Goal: Task Accomplishment & Management: Manage account settings

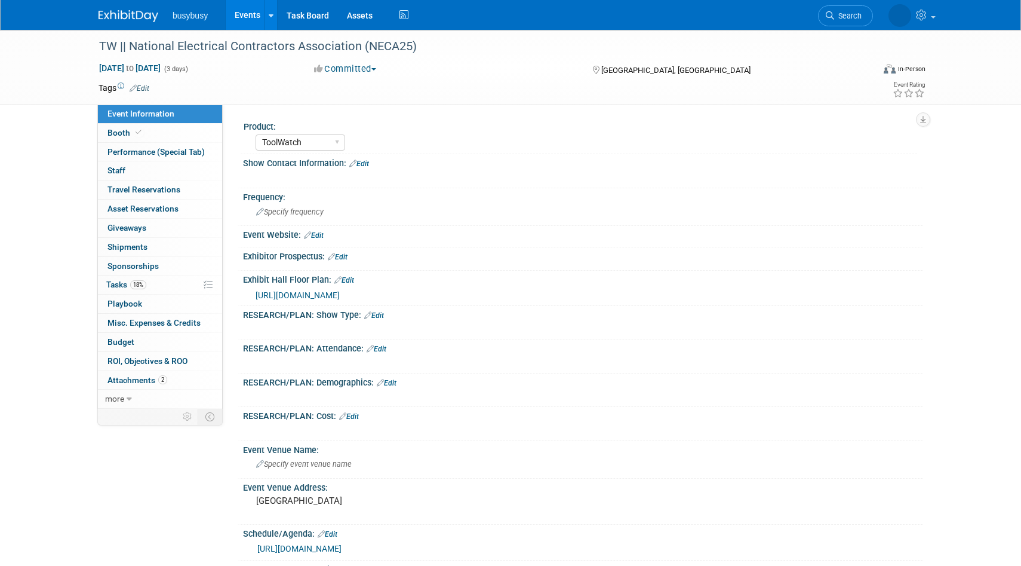
select select "ToolWatch"
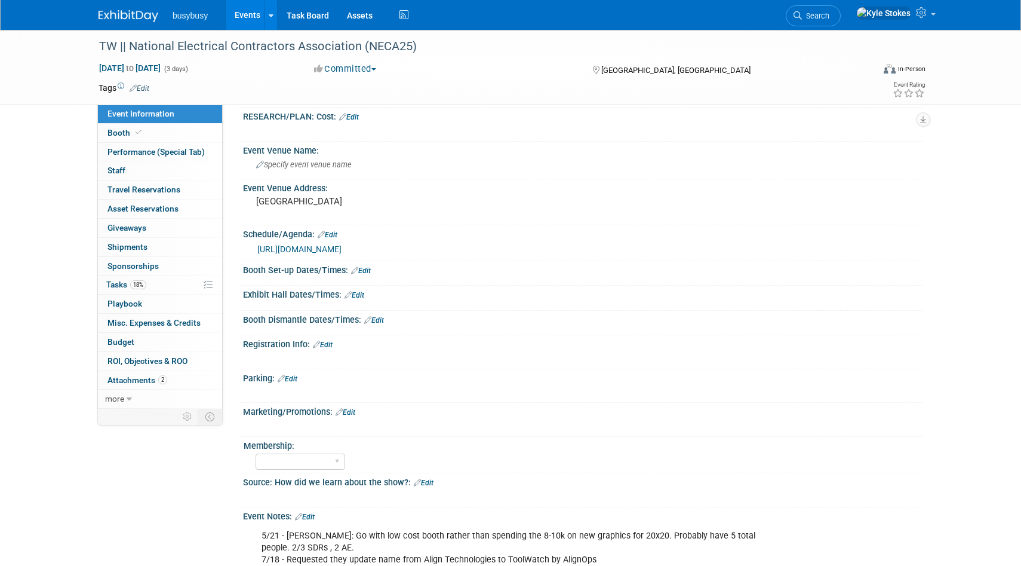
scroll to position [438, 0]
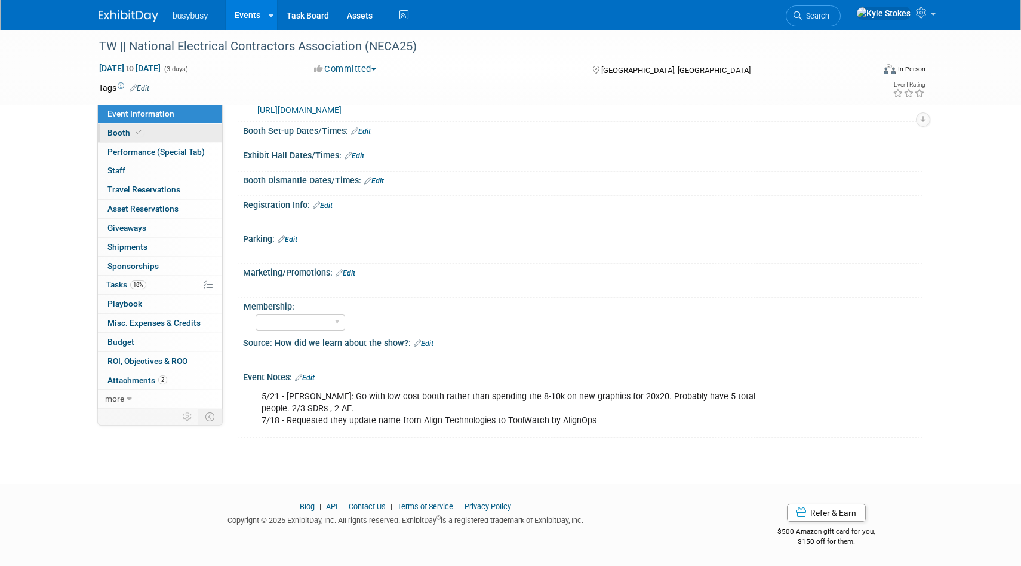
click at [127, 131] on span "Booth" at bounding box center [125, 133] width 36 height 10
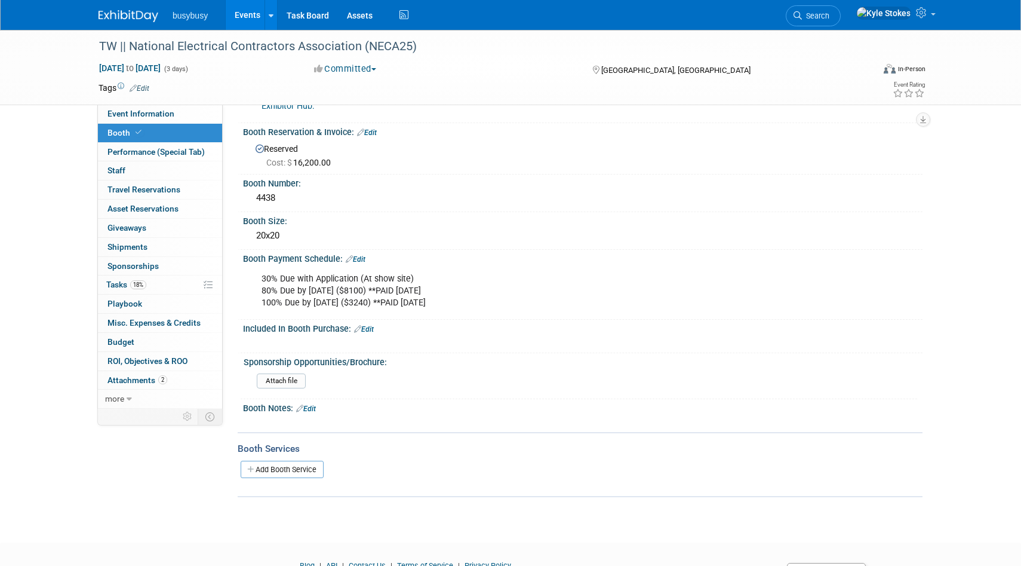
scroll to position [180, 0]
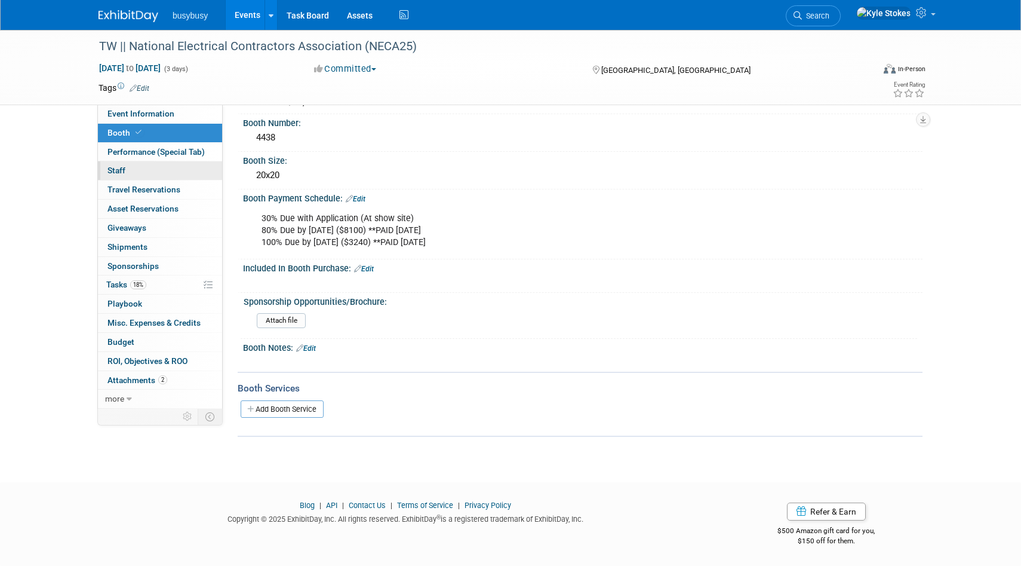
click at [119, 169] on span "Staff 0" at bounding box center [116, 170] width 18 height 10
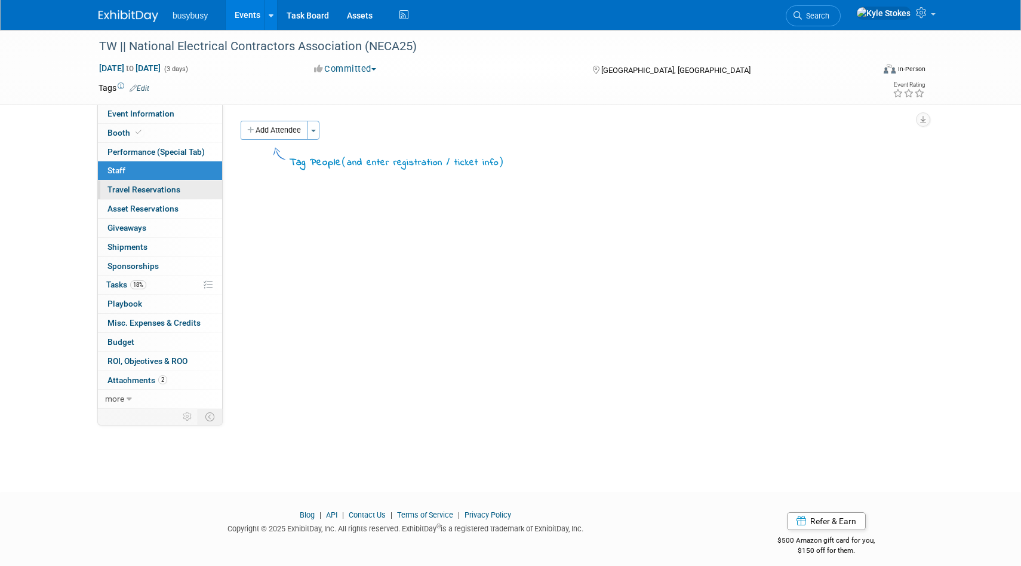
click at [122, 188] on span "Travel Reservations 0" at bounding box center [143, 190] width 73 height 10
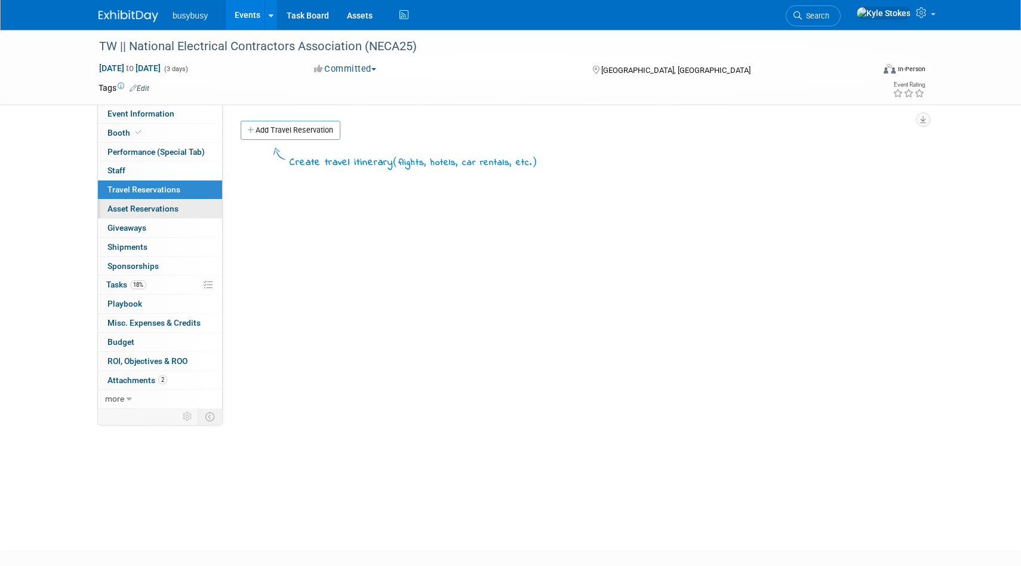
click at [141, 202] on link "0 Asset Reservations 0" at bounding box center [160, 208] width 124 height 19
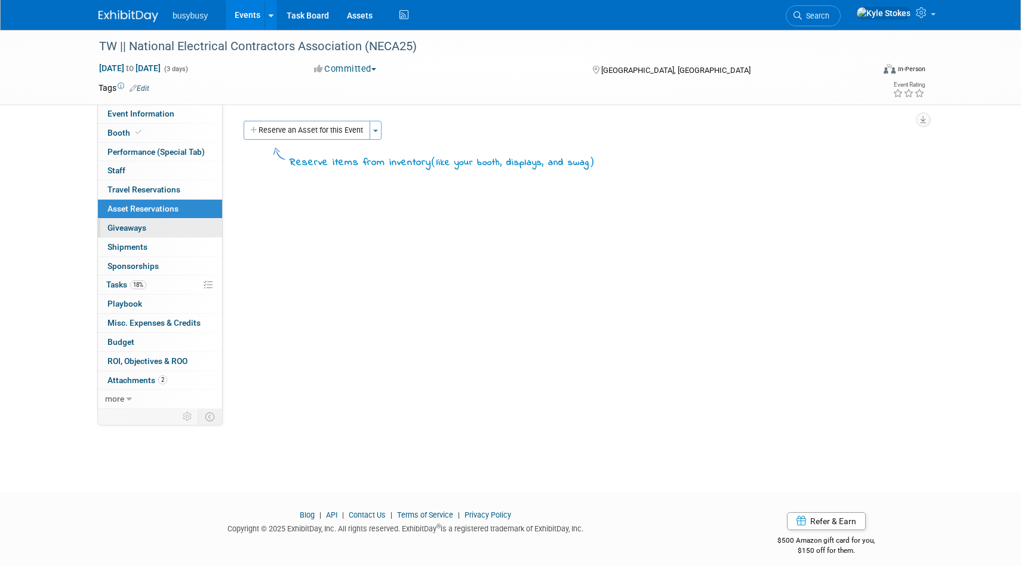
click at [129, 234] on link "0 Giveaways 0" at bounding box center [160, 228] width 124 height 19
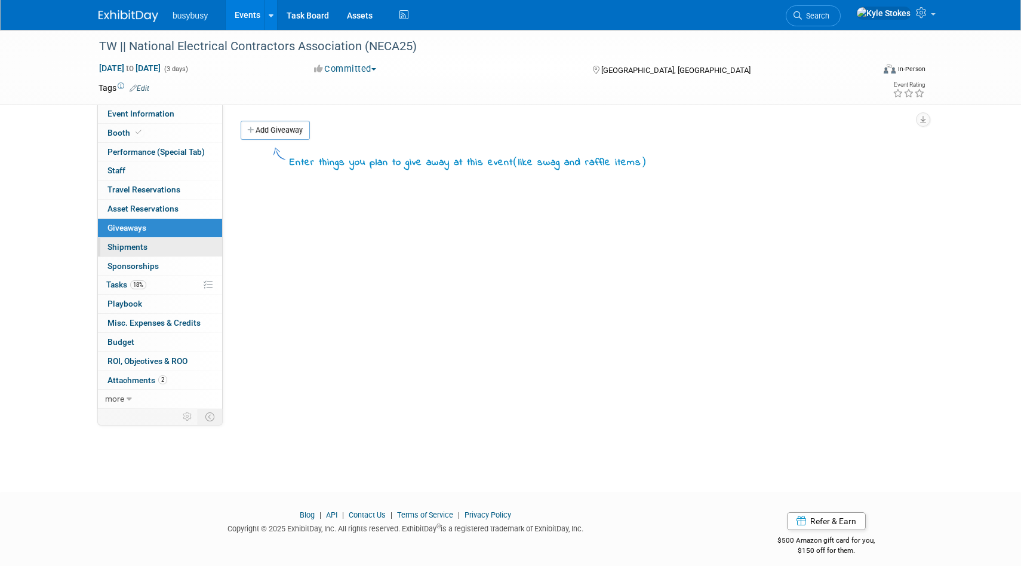
click at [126, 248] on span "Shipments 0" at bounding box center [127, 247] width 40 height 10
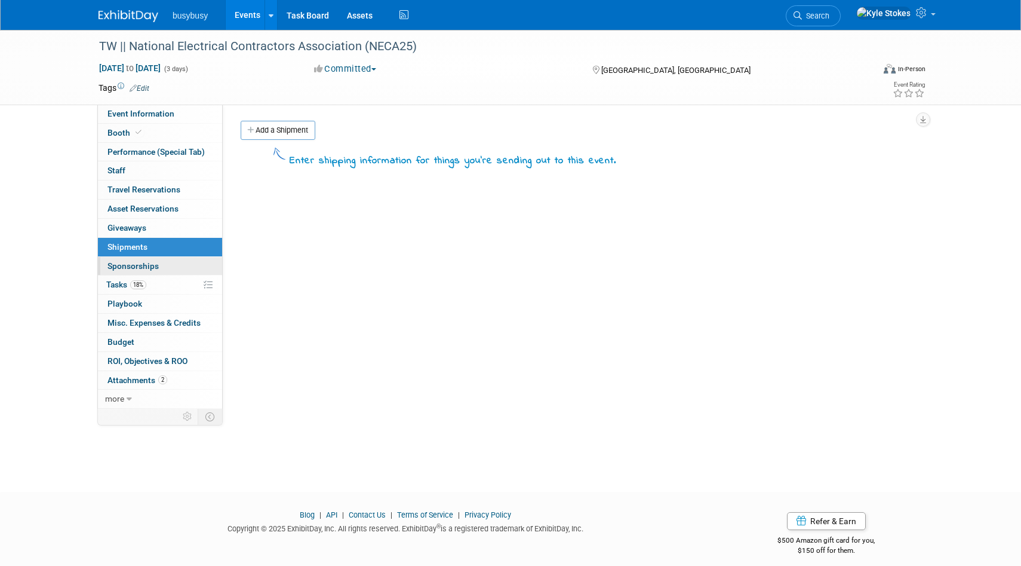
click at [124, 262] on span "Sponsorships 0" at bounding box center [132, 266] width 51 height 10
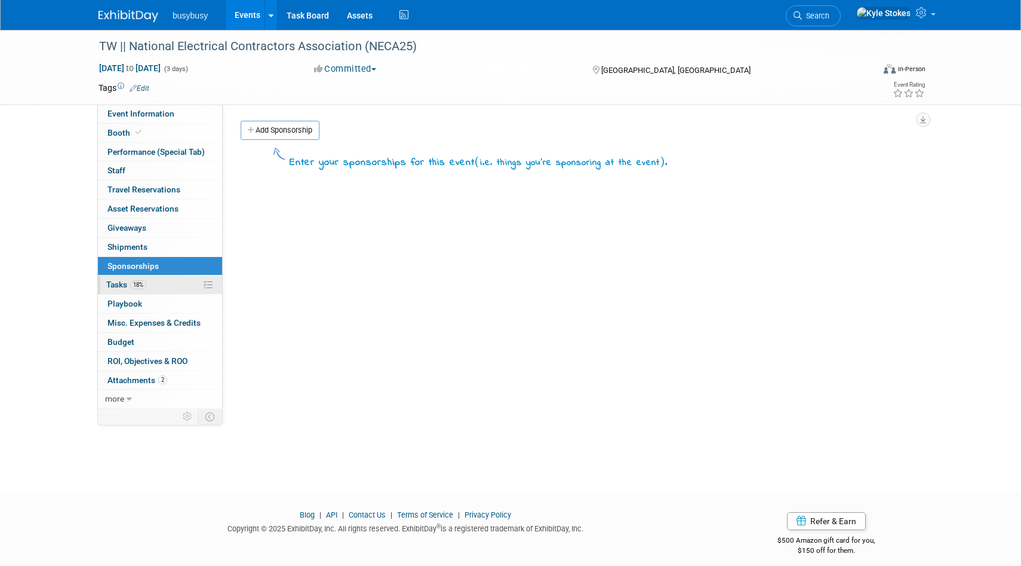
click at [113, 284] on span "Tasks 18%" at bounding box center [126, 284] width 40 height 10
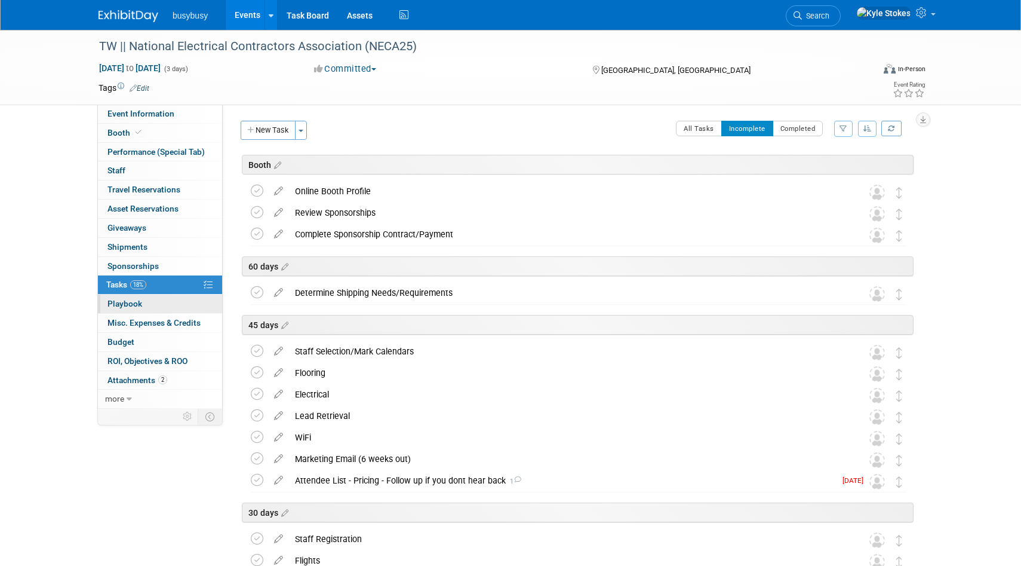
click at [113, 303] on span "Playbook 0" at bounding box center [124, 304] width 35 height 10
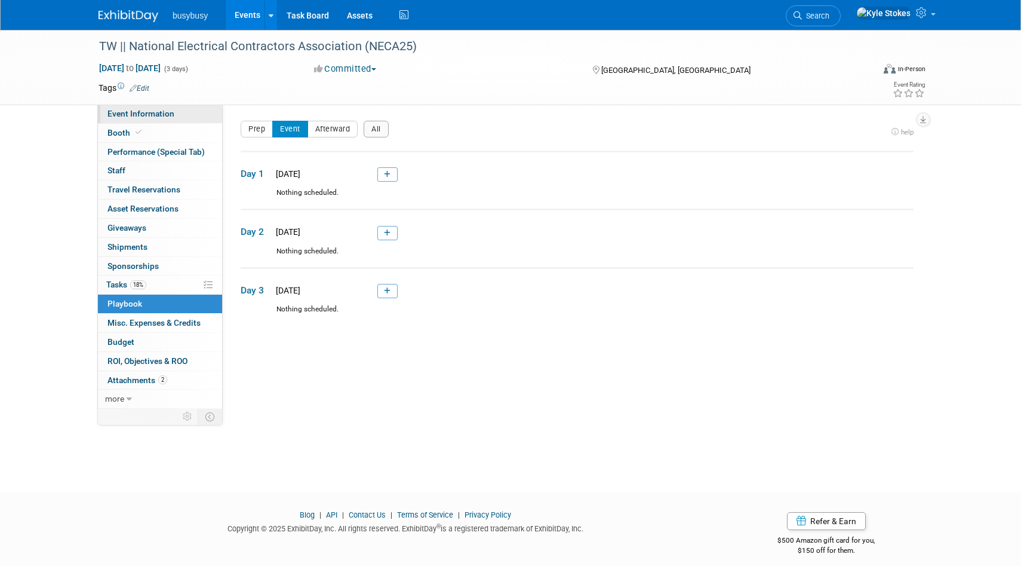
click at [128, 107] on link "Event Information" at bounding box center [160, 114] width 124 height 19
select select "ToolWatch"
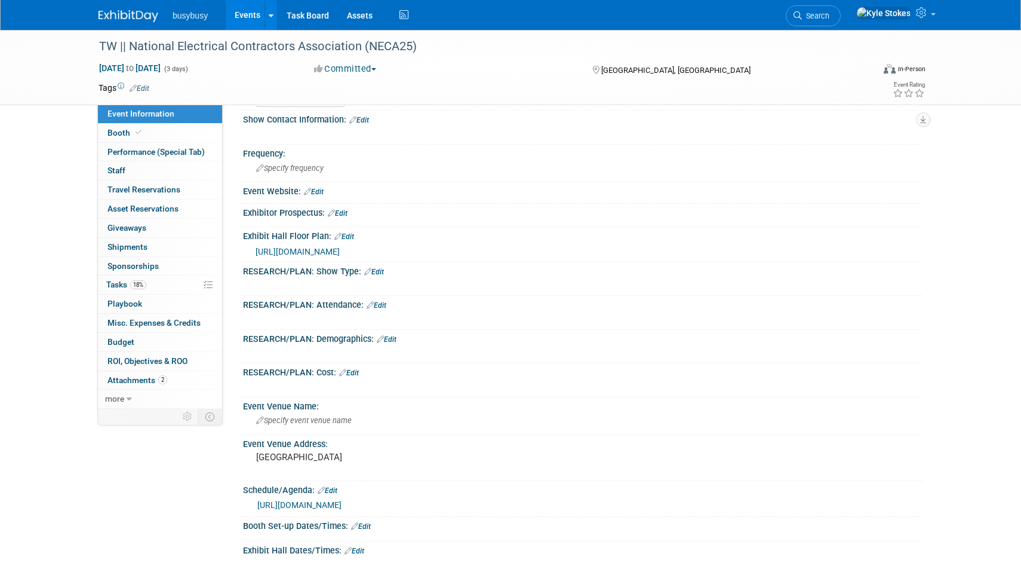
scroll to position [43, 0]
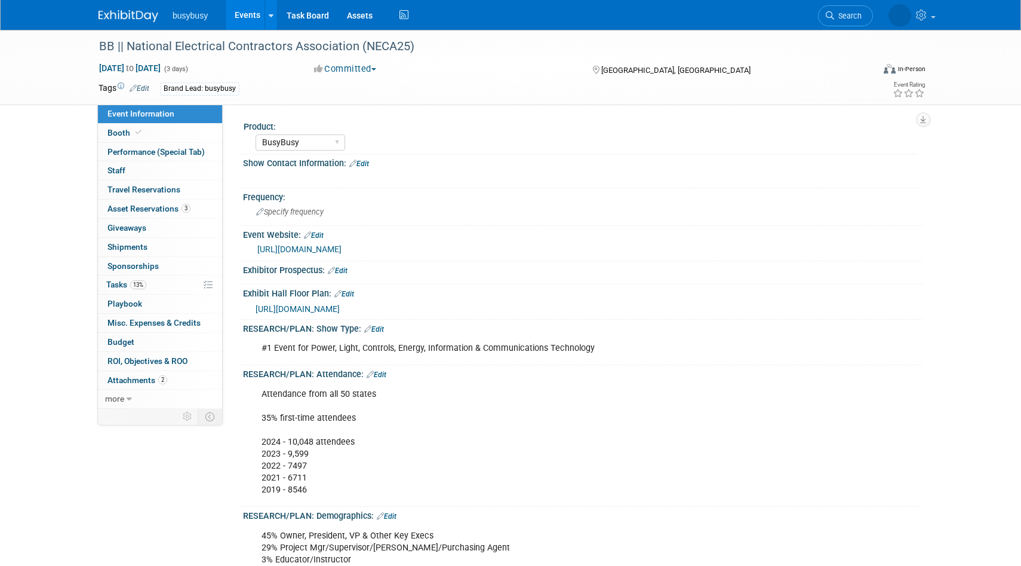
select select "BusyBusy"
